Goal: Task Accomplishment & Management: Manage account settings

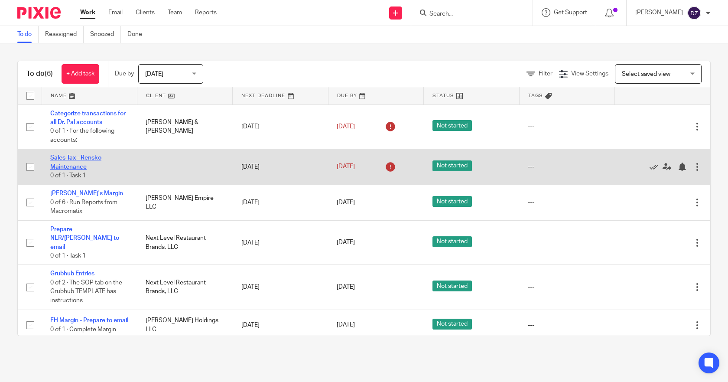
click at [86, 159] on link "Sales Tax - Rensko Maintenance" at bounding box center [75, 162] width 51 height 15
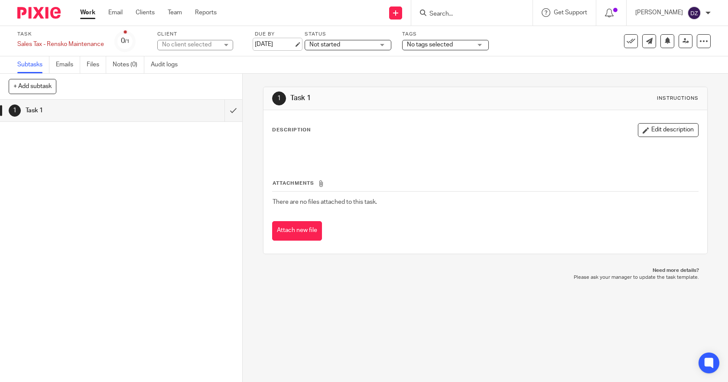
click at [294, 44] on link "Aug 12, 2025" at bounding box center [274, 44] width 39 height 9
click at [85, 13] on link "Work" at bounding box center [87, 12] width 15 height 9
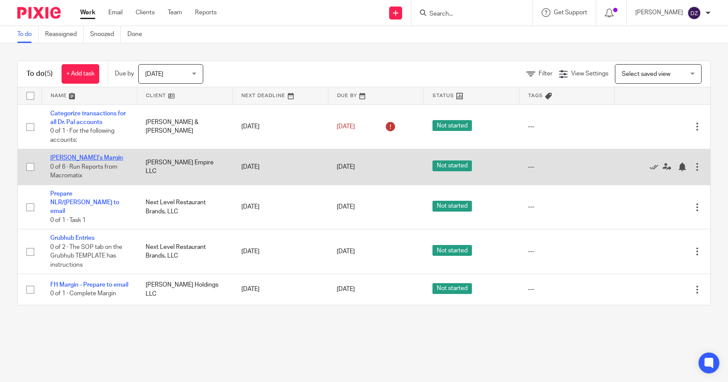
click at [75, 155] on link "[PERSON_NAME]'s Margin" at bounding box center [86, 158] width 73 height 6
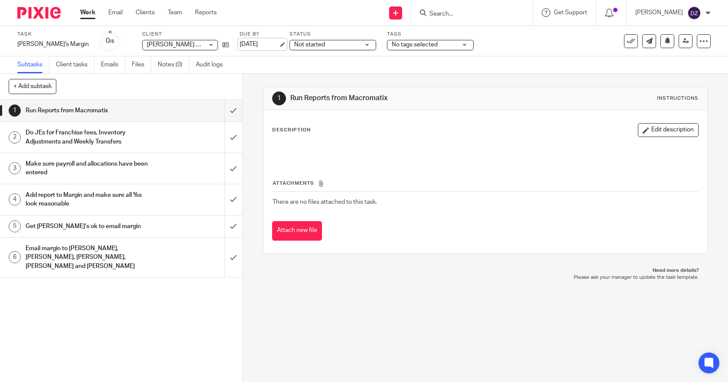
click at [240, 43] on link "[DATE]" at bounding box center [259, 44] width 39 height 9
click at [174, 45] on div "Wilson Empire LLC Wilson Empire LLC" at bounding box center [180, 45] width 76 height 10
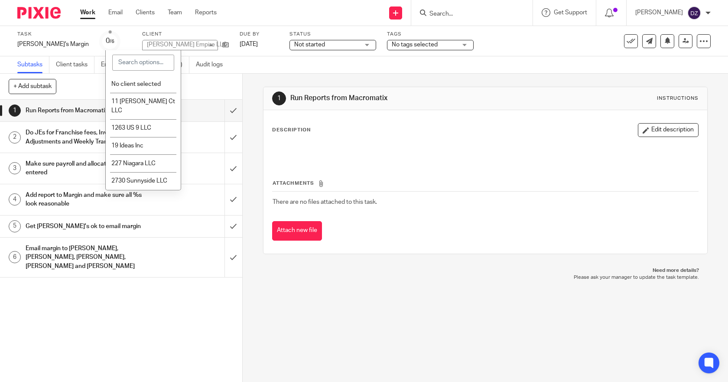
click at [87, 10] on link "Work" at bounding box center [87, 12] width 15 height 9
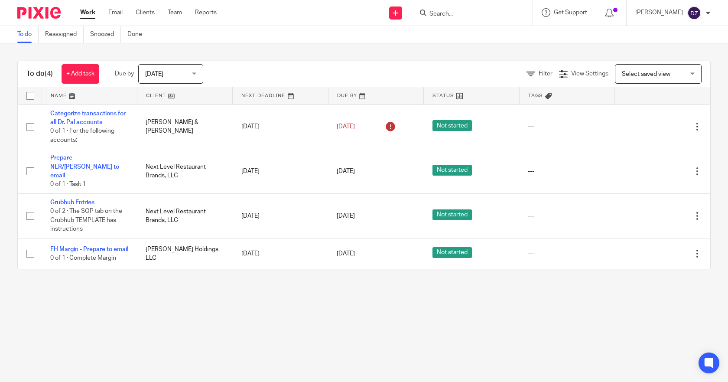
click at [196, 73] on div "[DATE] [DATE]" at bounding box center [170, 73] width 65 height 19
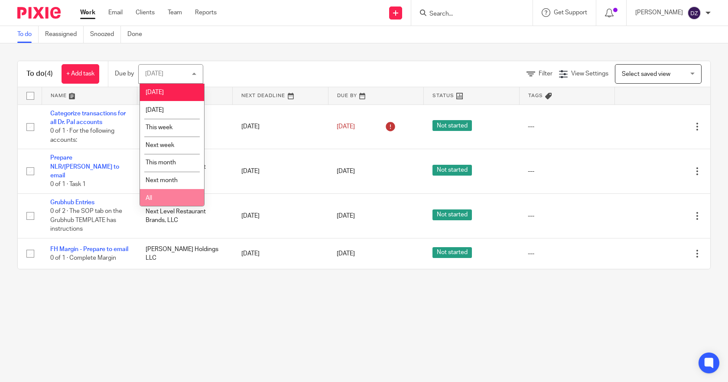
click at [150, 197] on span "All" at bounding box center [149, 198] width 6 height 6
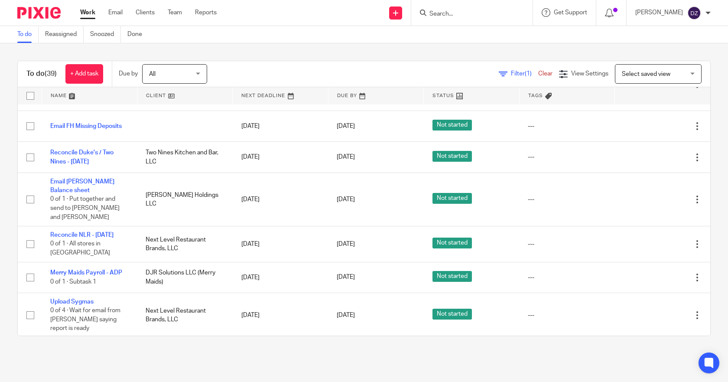
scroll to position [303, 0]
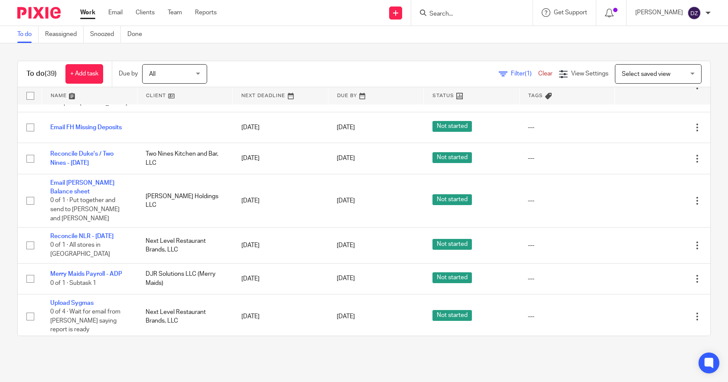
click at [201, 71] on div "All All" at bounding box center [174, 73] width 65 height 19
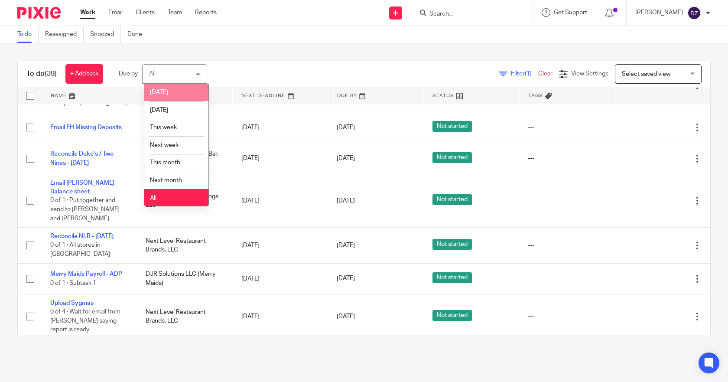
click at [165, 91] on span "[DATE]" at bounding box center [159, 92] width 18 height 6
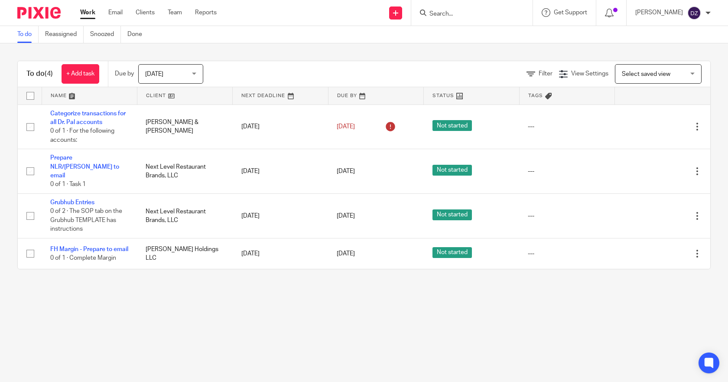
click at [196, 73] on div "[DATE] [DATE]" at bounding box center [170, 73] width 65 height 19
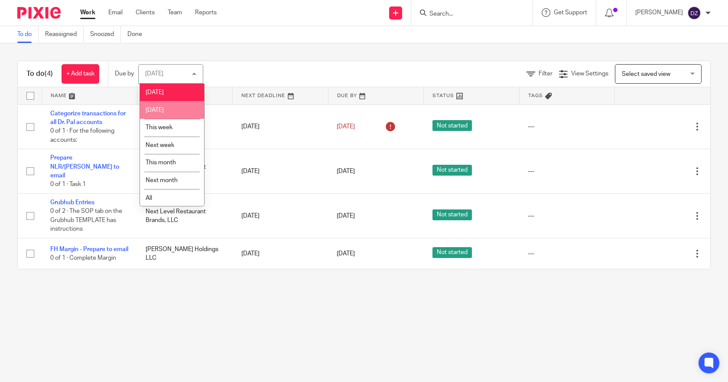
click at [175, 111] on li "[DATE]" at bounding box center [172, 110] width 64 height 18
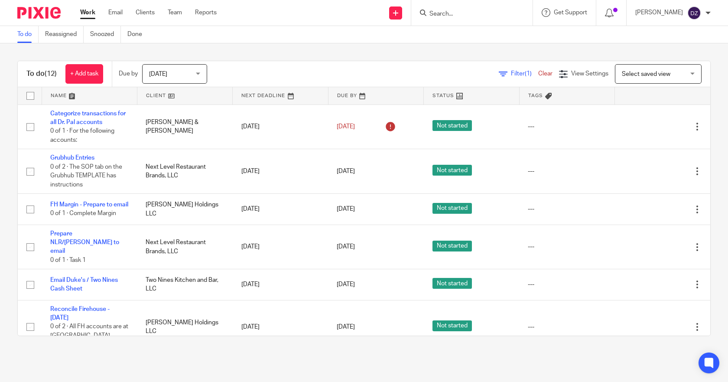
click at [199, 73] on div "[DATE] [DATE]" at bounding box center [174, 73] width 65 height 19
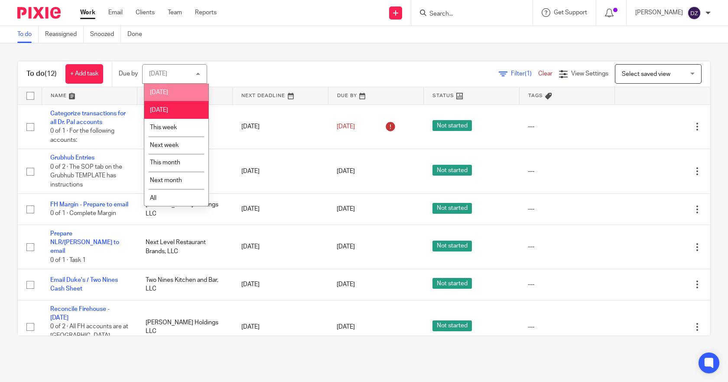
click at [167, 91] on li "[DATE]" at bounding box center [176, 93] width 64 height 18
